Goal: Book appointment/travel/reservation

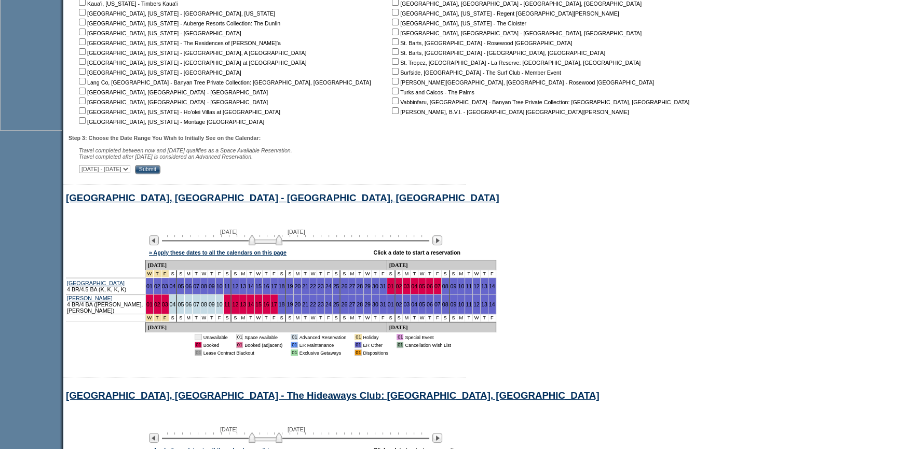
scroll to position [389, 0]
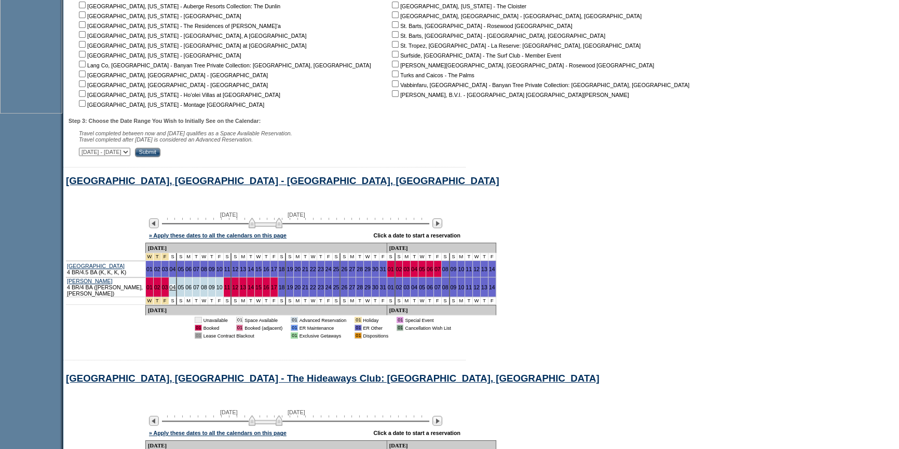
click at [173, 291] on link "04" at bounding box center [173, 287] width 6 height 6
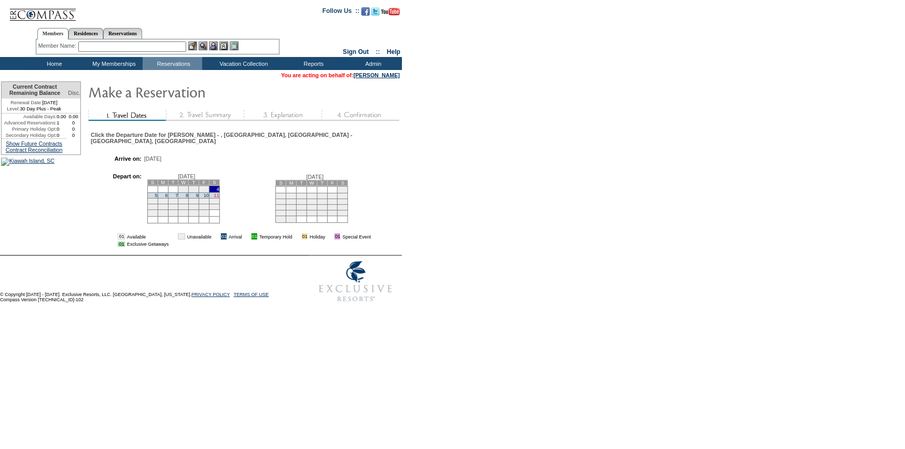
click at [217, 193] on link "11" at bounding box center [216, 195] width 5 height 5
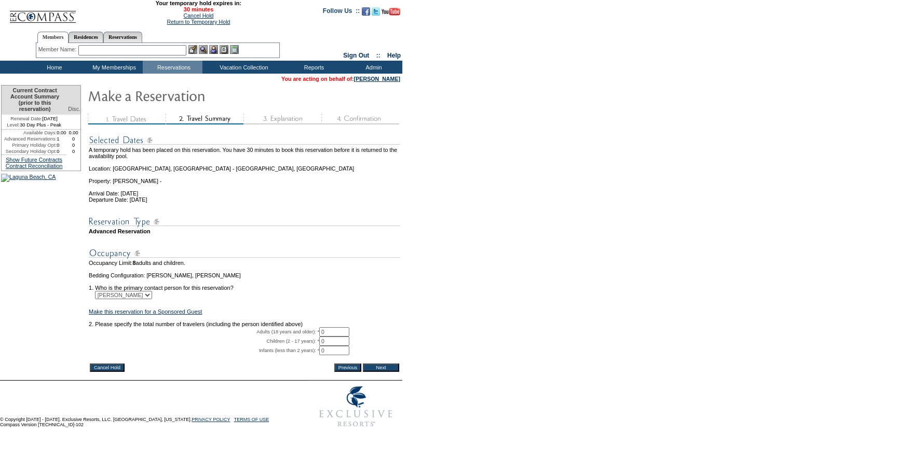
drag, startPoint x: 327, startPoint y: 346, endPoint x: 303, endPoint y: 347, distance: 24.4
click at [303, 337] on tr "Adults (18 years and older): * 0 * *" at bounding box center [244, 331] width 311 height 9
type input "2"
click at [384, 373] on table "Cancel Hold Previous Next" at bounding box center [244, 368] width 311 height 10
click at [384, 372] on input "Next" at bounding box center [381, 368] width 36 height 8
